Goal: Find specific page/section: Find specific page/section

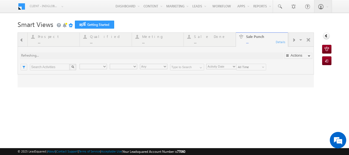
type input "Any Owner"
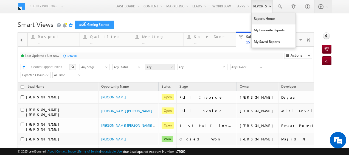
click at [260, 18] on link "Reports Home" at bounding box center [273, 19] width 44 height 12
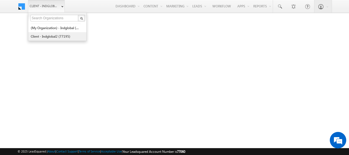
click at [61, 36] on link "Client - indglobal2 (77195)" at bounding box center [55, 36] width 50 height 8
